Goal: Check status: Check status

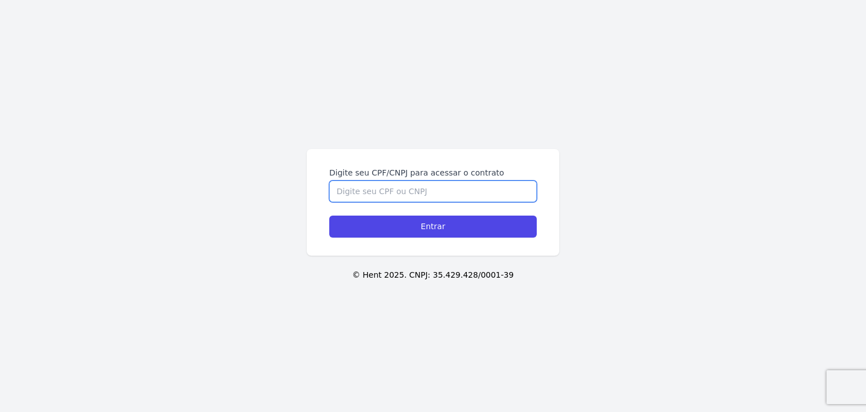
click at [406, 192] on input "Digite seu CPF/CNPJ para acessar o contrato" at bounding box center [433, 190] width 208 height 21
paste input "455.449.318-01"
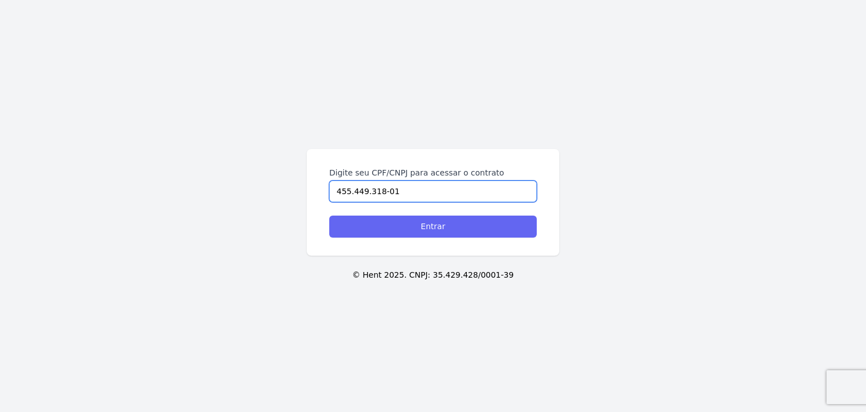
type input "455.449.318-01"
click at [475, 223] on input "Entrar" at bounding box center [433, 226] width 208 height 22
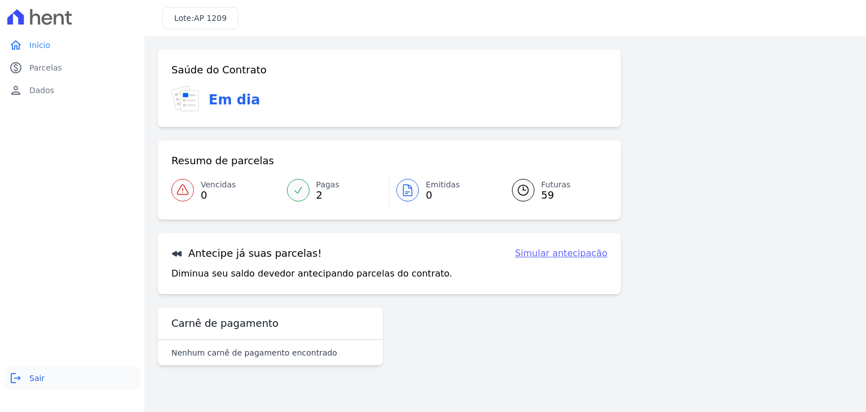
click at [27, 378] on link "logout Sair" at bounding box center [72, 378] width 135 height 23
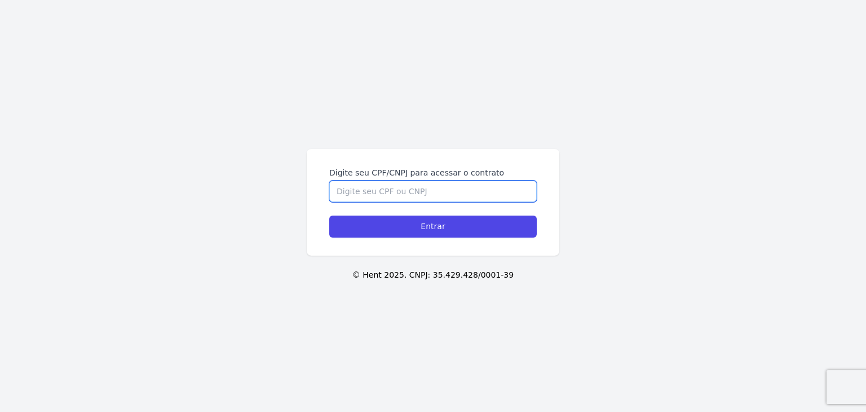
click at [397, 195] on input "Digite seu CPF/CNPJ para acessar o contrato" at bounding box center [433, 190] width 208 height 21
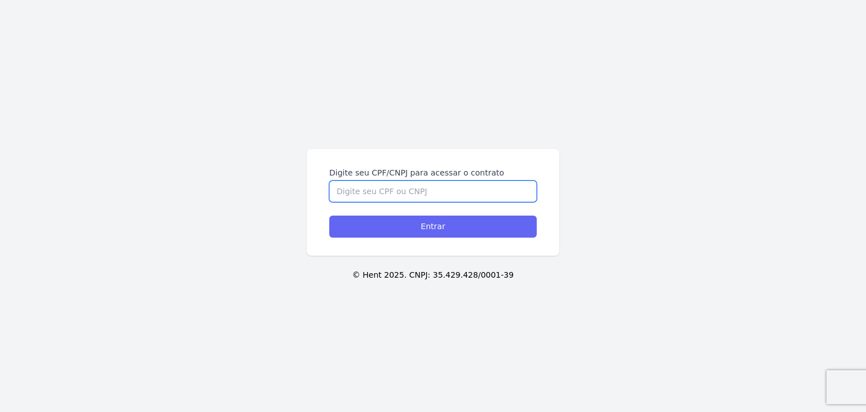
paste input "143.070.268-02"
type input "143.070.268-02"
click at [397, 226] on input "Entrar" at bounding box center [433, 226] width 208 height 22
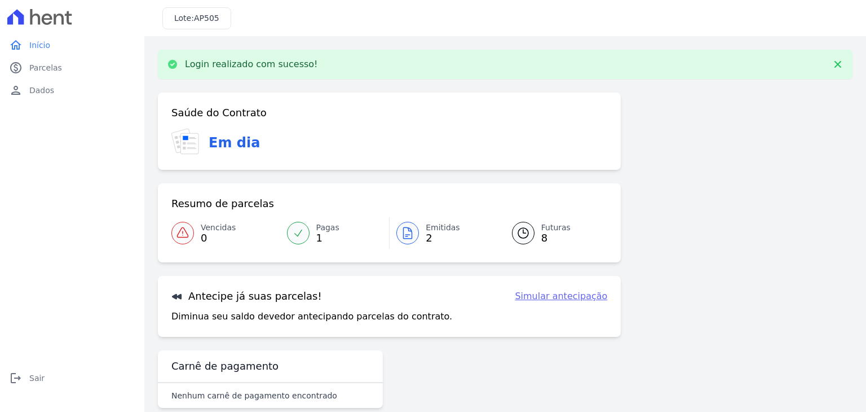
click at [413, 236] on div at bounding box center [407, 233] width 23 height 23
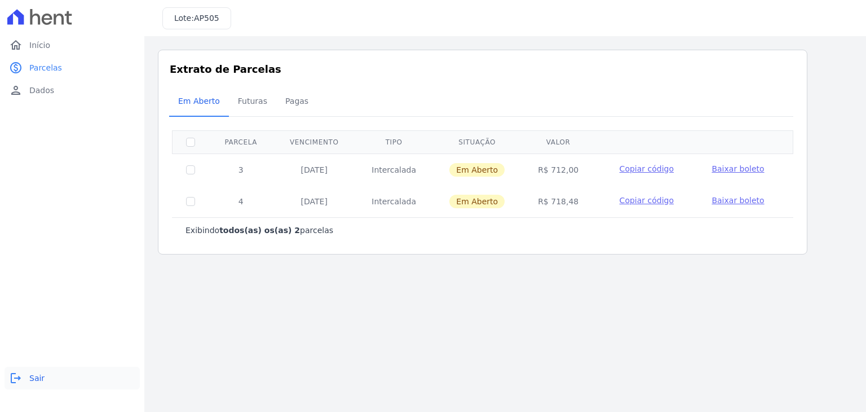
click at [32, 381] on span "Sair" at bounding box center [36, 377] width 15 height 11
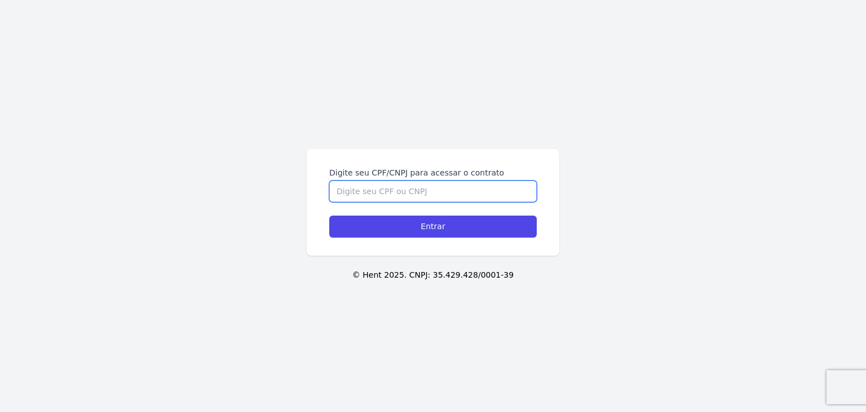
click at [494, 193] on input "Digite seu CPF/CNPJ para acessar o contrato" at bounding box center [433, 190] width 208 height 21
click at [456, 187] on input "Digite seu CPF/CNPJ para acessar o contrato" at bounding box center [433, 190] width 208 height 21
paste input "455.449.318-01"
type input "455.449.318-01"
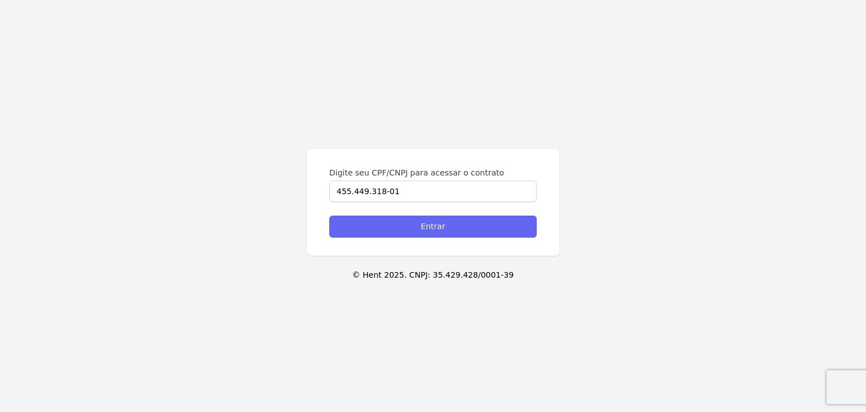
drag, startPoint x: 456, startPoint y: 206, endPoint x: 460, endPoint y: 217, distance: 11.6
click at [457, 208] on form "Digite seu CPF/CNPJ para acessar o contrato 455.449.318-01 Entrar" at bounding box center [433, 202] width 208 height 70
click at [462, 220] on input "Entrar" at bounding box center [433, 226] width 208 height 22
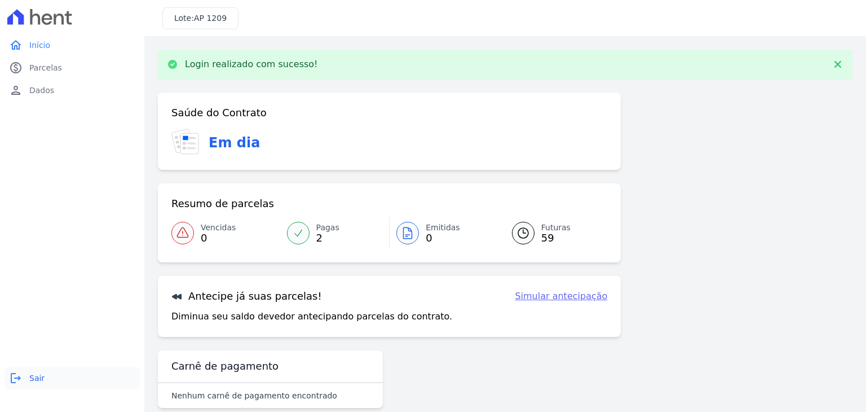
click at [18, 373] on icon "logout" at bounding box center [16, 378] width 14 height 14
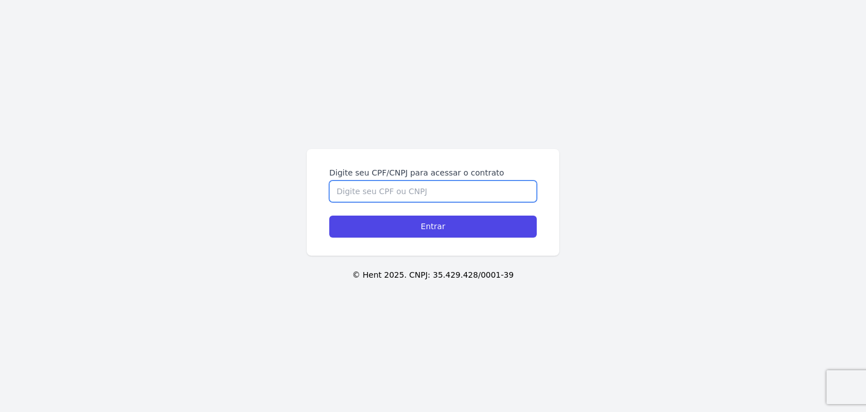
click at [433, 191] on input "Digite seu CPF/CNPJ para acessar o contrato" at bounding box center [433, 190] width 208 height 21
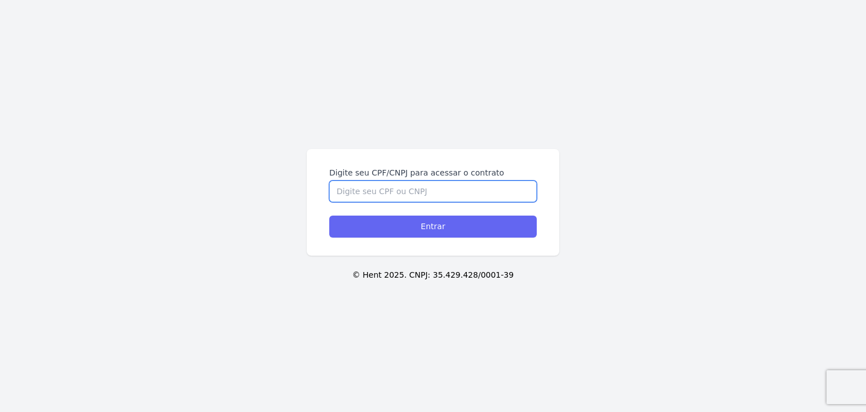
paste input "345.849.488-01"
type input "345.849.488-01"
click at [453, 222] on input "Entrar" at bounding box center [433, 226] width 208 height 22
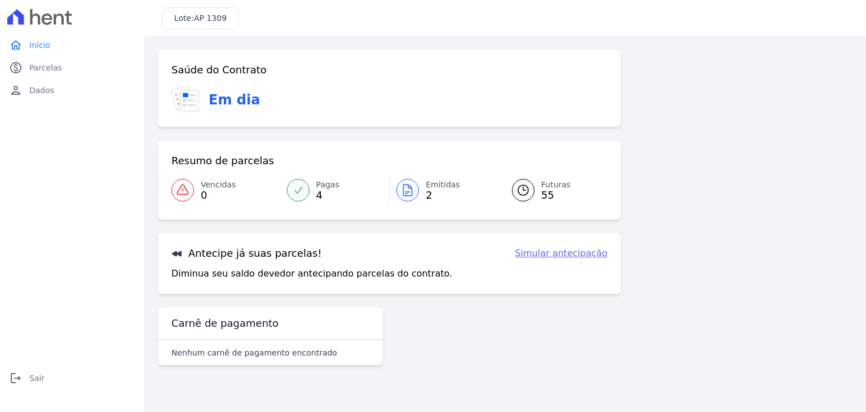
click at [426, 186] on span "Emitidas" at bounding box center [443, 185] width 34 height 12
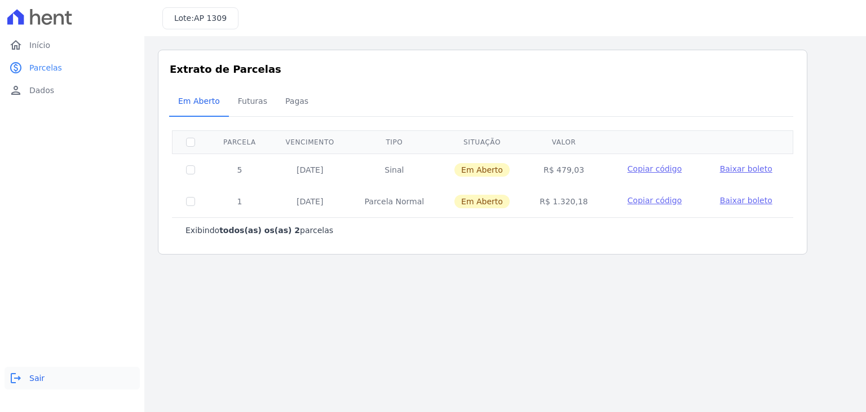
click at [39, 377] on span "Sair" at bounding box center [36, 377] width 15 height 11
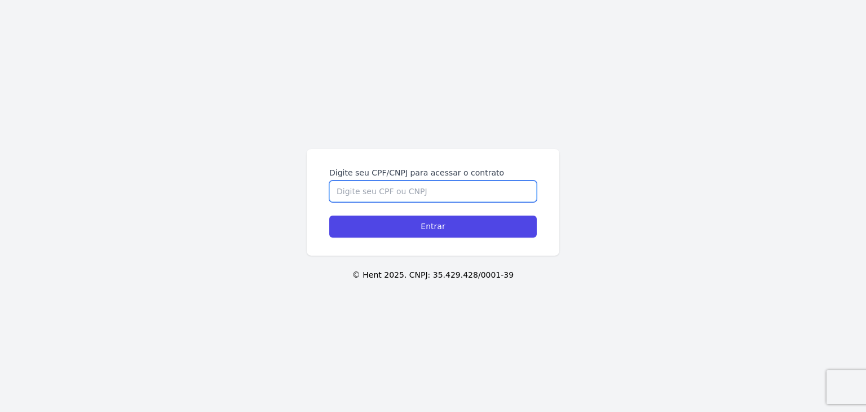
click at [492, 188] on input "Digite seu CPF/CNPJ para acessar o contrato" at bounding box center [433, 190] width 208 height 21
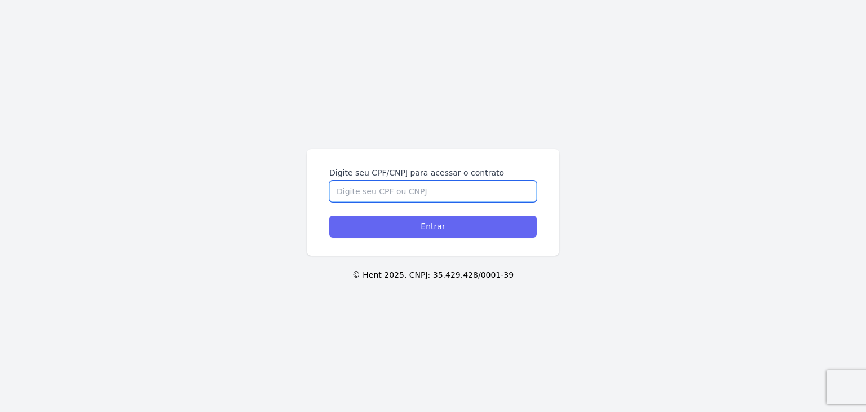
paste input "220.675.618-80"
type input "220.675.618-80"
click at [494, 233] on input "Entrar" at bounding box center [433, 226] width 208 height 22
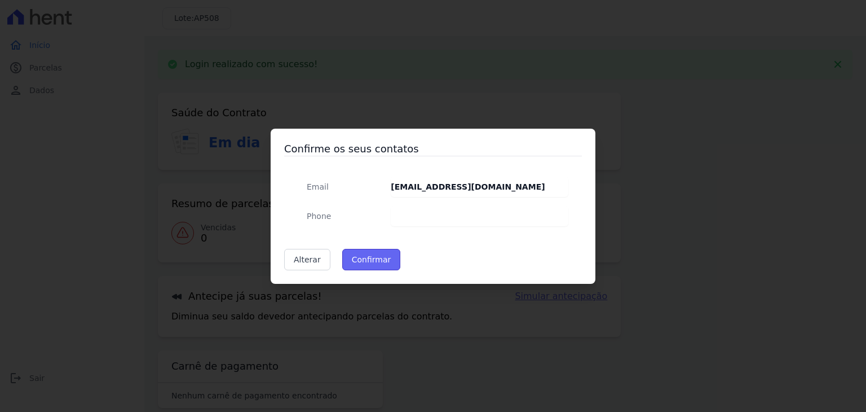
click at [368, 255] on button "Confirmar" at bounding box center [371, 259] width 59 height 21
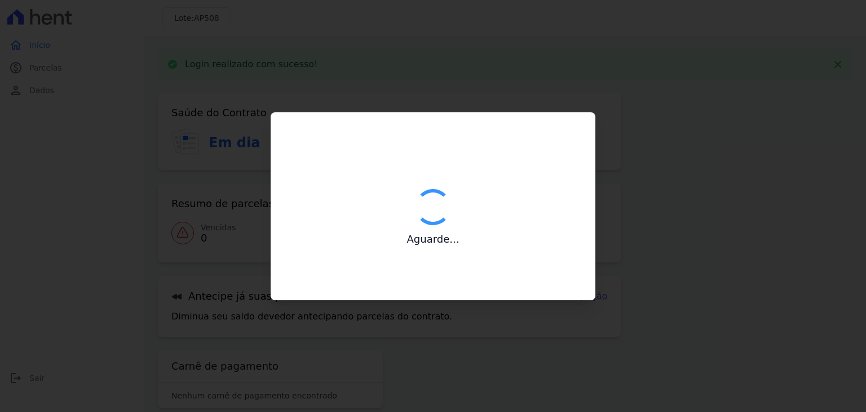
type input "Contatos confirmados com sucesso."
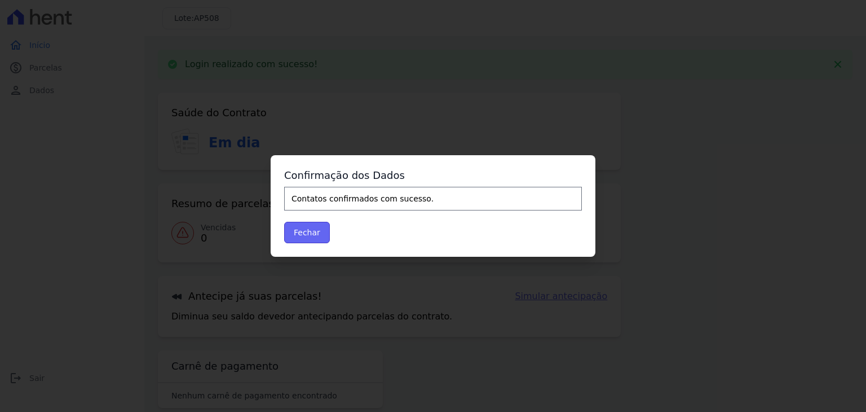
click at [299, 231] on button "Fechar" at bounding box center [307, 232] width 46 height 21
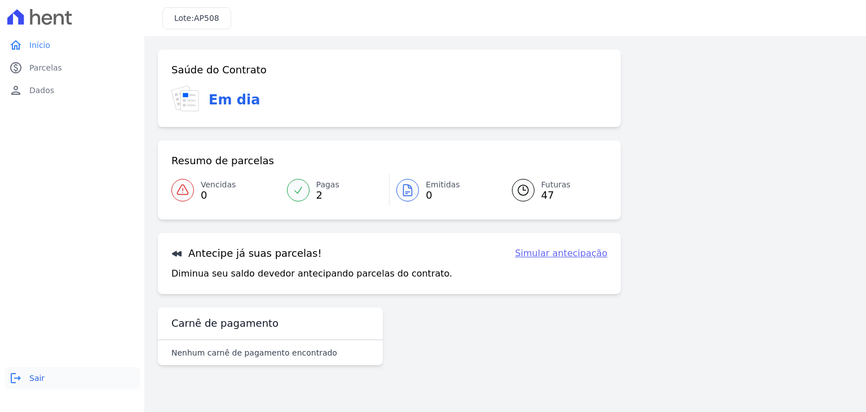
click at [18, 376] on icon "logout" at bounding box center [16, 378] width 14 height 14
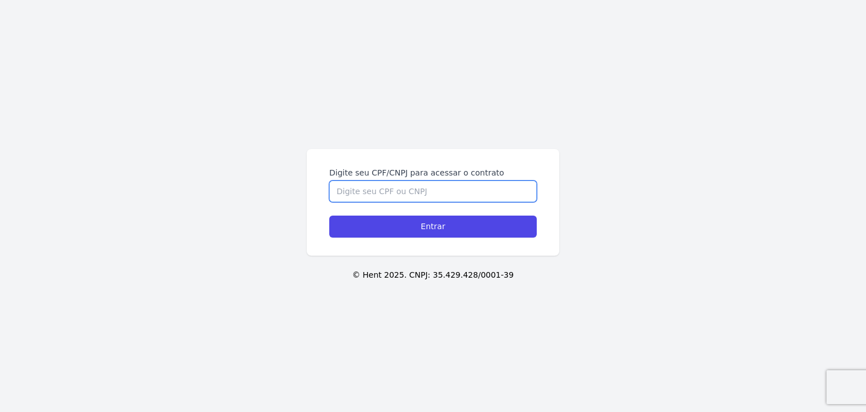
click at [438, 195] on input "Digite seu CPF/CNPJ para acessar o contrato" at bounding box center [433, 190] width 208 height 21
paste input "403.650.168-29"
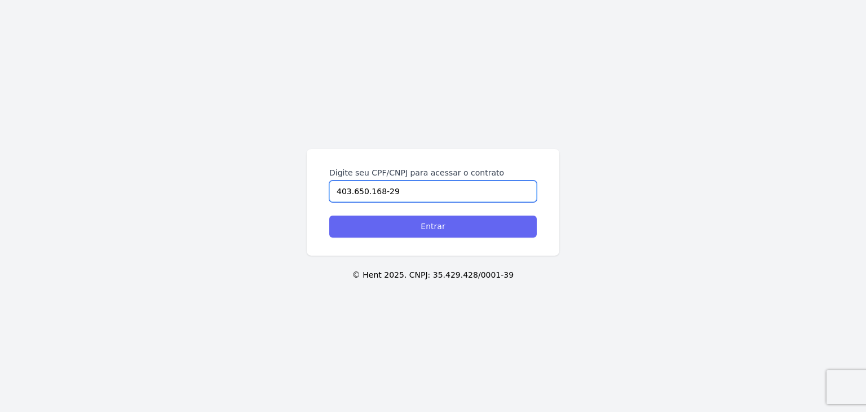
type input "403.650.168-29"
click at [451, 230] on input "Entrar" at bounding box center [433, 226] width 208 height 22
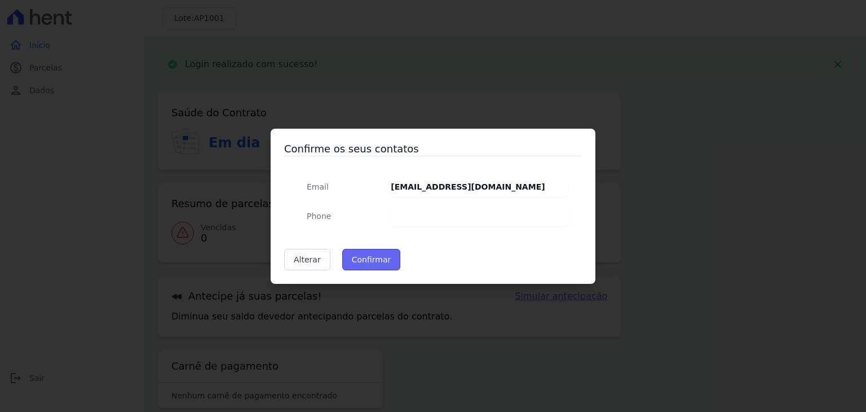
click at [380, 262] on button "Confirmar" at bounding box center [371, 259] width 59 height 21
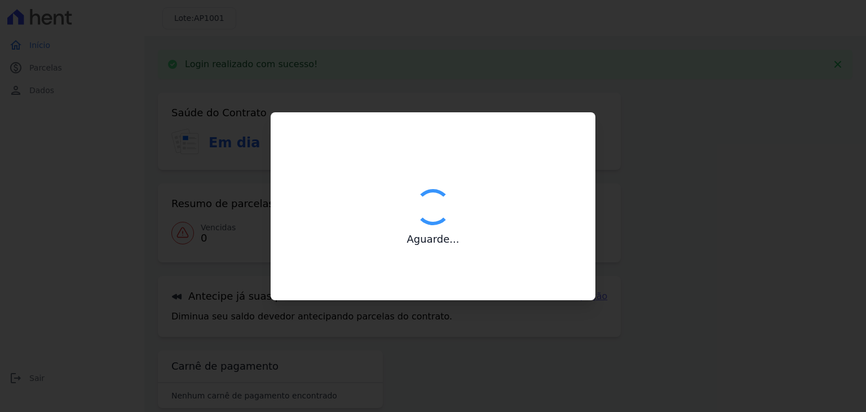
type input "Contatos confirmados com sucesso."
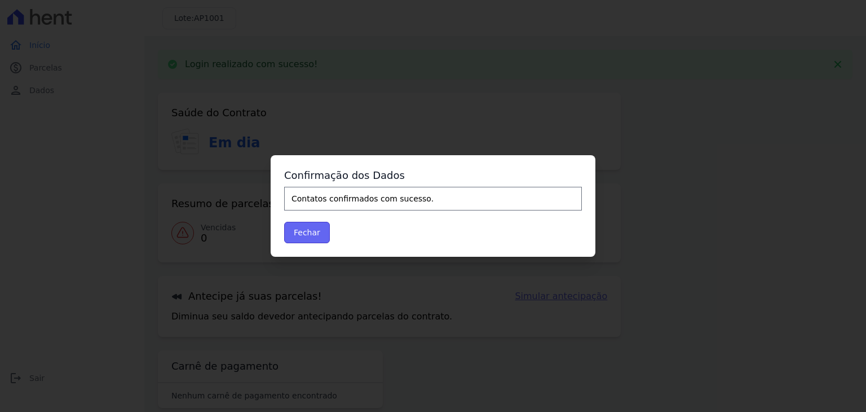
click at [320, 228] on button "Fechar" at bounding box center [307, 232] width 46 height 21
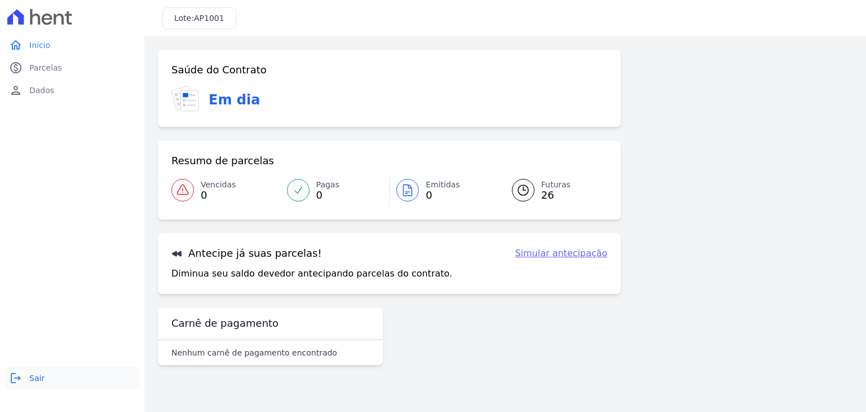
click at [32, 378] on span "Sair" at bounding box center [36, 377] width 15 height 11
